Goal: Task Accomplishment & Management: Use online tool/utility

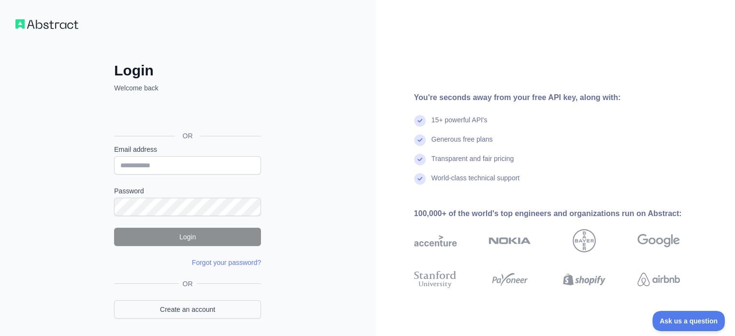
scroll to position [31, 0]
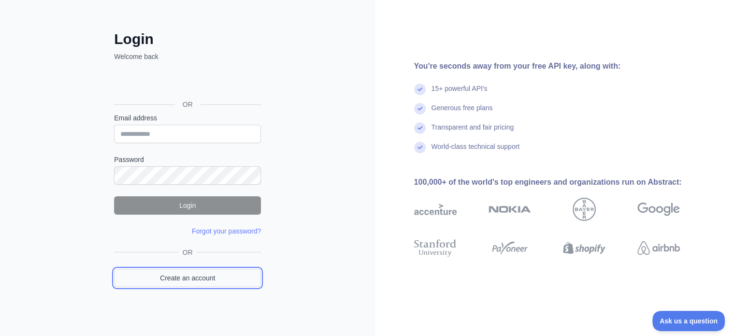
click at [217, 276] on link "Create an account" at bounding box center [187, 278] width 147 height 18
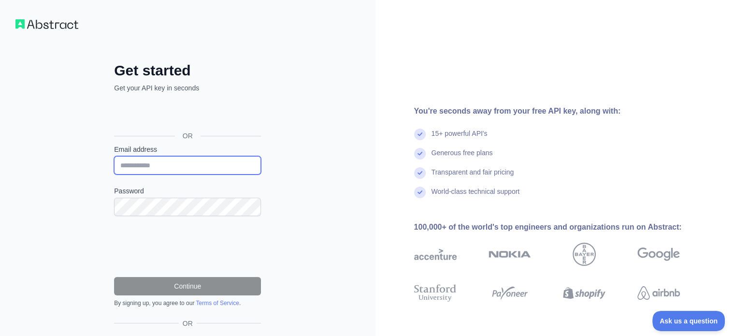
click at [209, 160] on input "Email address" at bounding box center [187, 165] width 147 height 18
type input "**********"
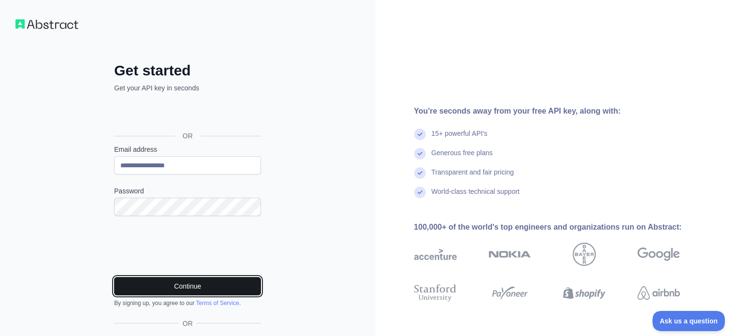
click at [213, 287] on button "Continue" at bounding box center [187, 286] width 147 height 18
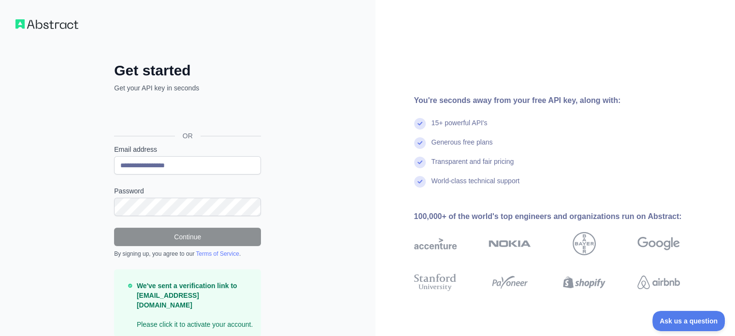
scroll to position [29, 0]
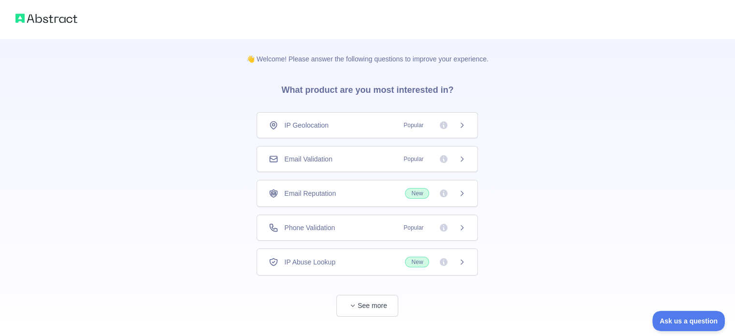
click at [350, 159] on div "Email Validation Popular" at bounding box center [367, 159] width 197 height 10
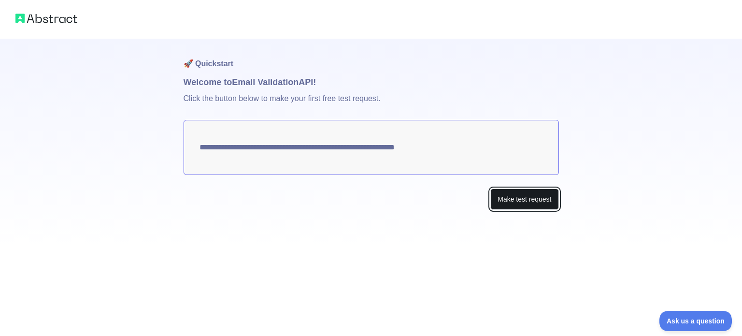
click at [523, 198] on button "Make test request" at bounding box center [525, 200] width 68 height 22
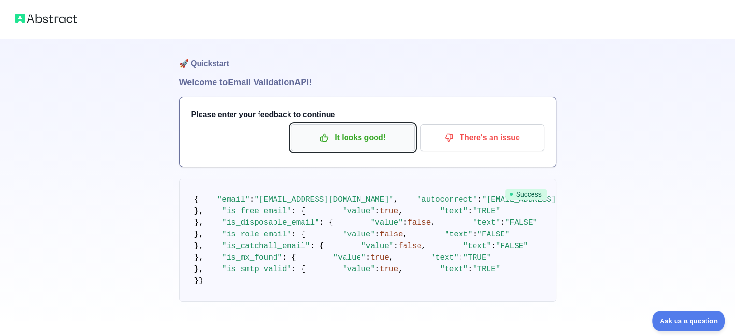
click at [359, 140] on p "It looks good!" at bounding box center [352, 138] width 109 height 16
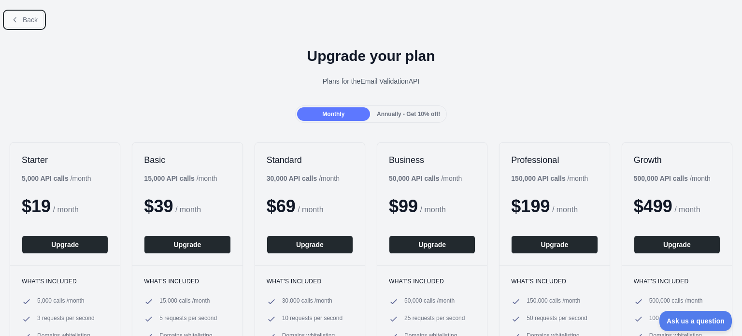
click at [13, 15] on button "Back" at bounding box center [24, 20] width 39 height 16
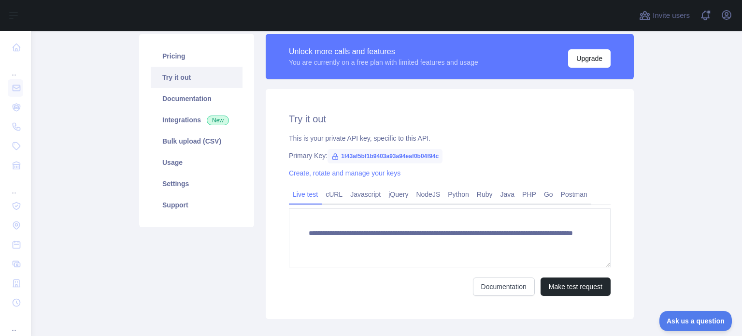
scroll to position [52, 0]
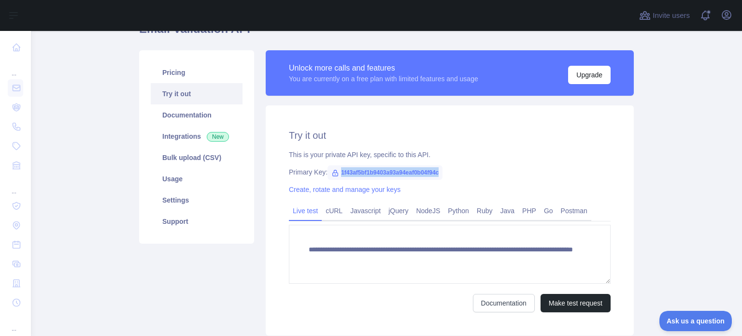
drag, startPoint x: 435, startPoint y: 173, endPoint x: 335, endPoint y: 175, distance: 99.6
click at [334, 175] on span "1f43af5bf1b9403a93a94eaf0b04f94c" at bounding box center [385, 172] width 115 height 15
copy span "1f43af5bf1b9403a93a94eaf0b04f94c"
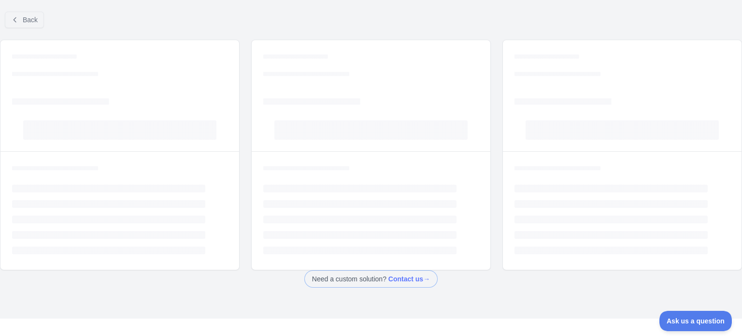
scroll to position [31, 0]
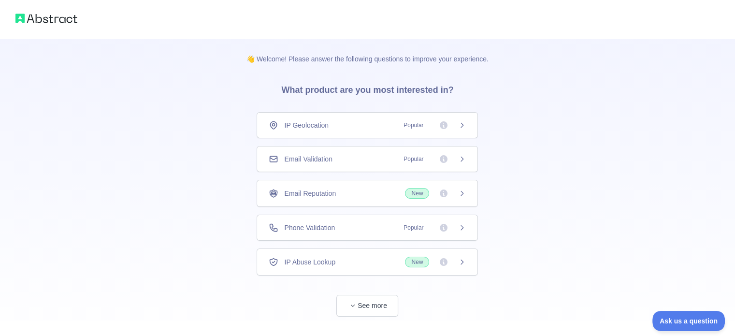
click at [329, 227] on span "Phone Validation" at bounding box center [309, 228] width 51 height 10
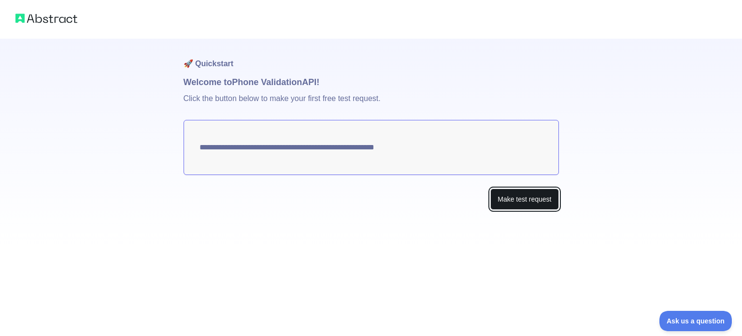
click at [519, 201] on button "Make test request" at bounding box center [525, 200] width 68 height 22
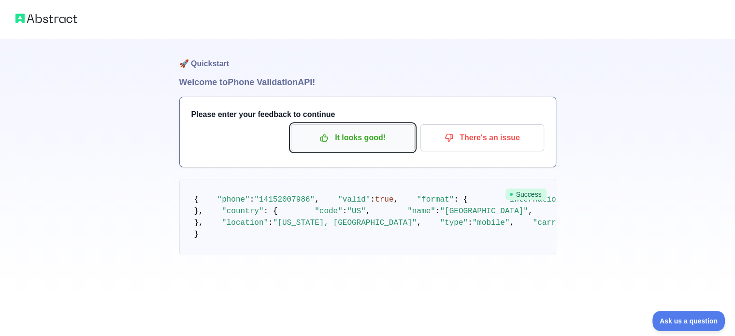
click at [352, 137] on p "It looks good!" at bounding box center [352, 138] width 109 height 16
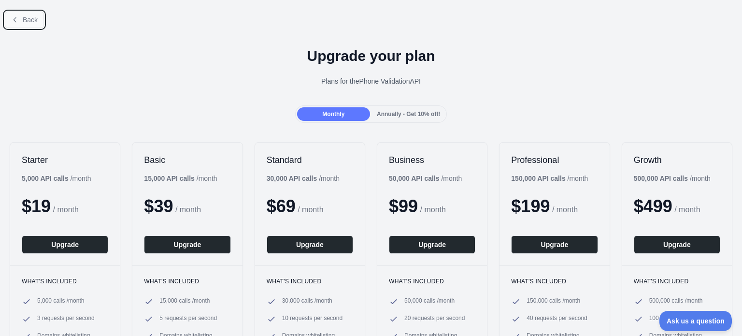
click at [29, 23] on span "Back" at bounding box center [30, 20] width 15 height 8
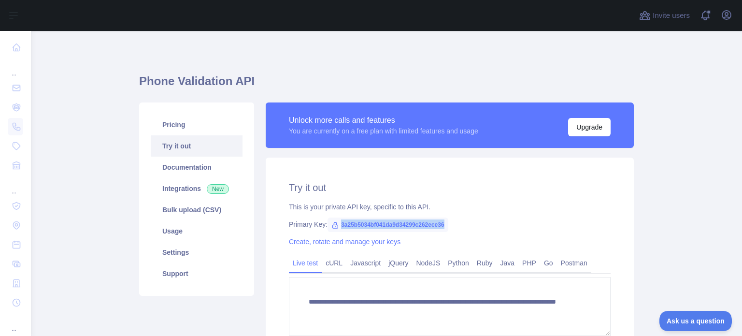
drag, startPoint x: 443, startPoint y: 224, endPoint x: 331, endPoint y: 224, distance: 112.6
click at [331, 224] on span "3a25b5034bf041da9d34299c262ece36" at bounding box center [388, 225] width 121 height 15
copy span "3a25b5034bf041da9d34299c262ece36"
